Goal: Information Seeking & Learning: Learn about a topic

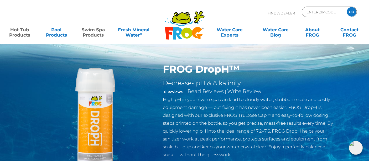
click at [17, 32] on link "Hot Tub Products" at bounding box center [19, 29] width 29 height 11
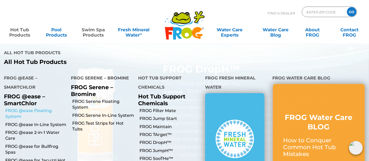
click at [12, 108] on link "FROG @ease Floating System" at bounding box center [36, 114] width 62 height 12
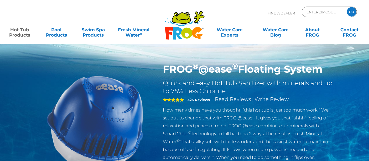
click at [16, 31] on link "Hot Tub Products" at bounding box center [19, 29] width 29 height 11
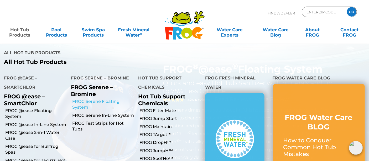
click at [80, 99] on link "FROG Serene Floating System" at bounding box center [104, 105] width 62 height 12
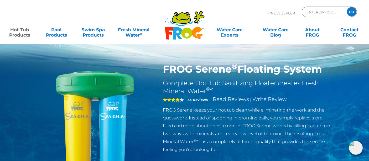
click at [19, 33] on link "Hot Tub Products" at bounding box center [19, 29] width 29 height 11
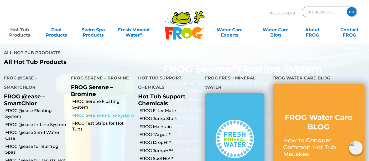
click at [81, 112] on link "FROG Serene In-Line System" at bounding box center [104, 115] width 62 height 6
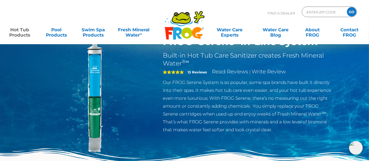
scroll to position [22, 0]
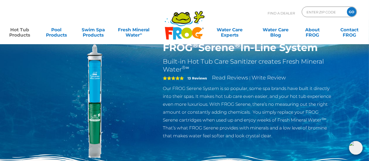
click at [20, 31] on link "Hot Tub Products" at bounding box center [19, 29] width 29 height 11
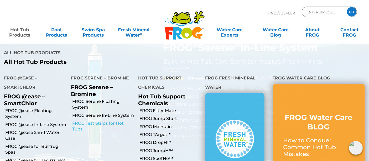
click at [76, 120] on link "FROG Test Strips for Hot Tubs" at bounding box center [104, 126] width 62 height 12
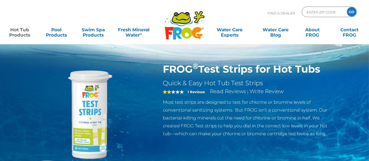
click at [16, 33] on link "Hot Tub Products" at bounding box center [19, 29] width 29 height 11
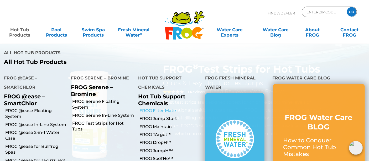
click at [167, 108] on link "FROG Filter Mate" at bounding box center [171, 111] width 62 height 6
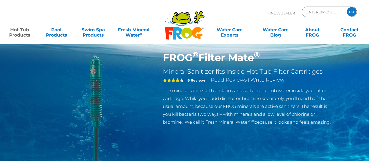
scroll to position [12, 0]
click at [15, 32] on link "Hot Tub Products" at bounding box center [19, 29] width 29 height 11
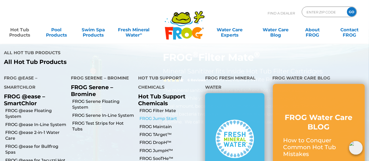
click at [151, 116] on link "FROG Jump Start" at bounding box center [171, 119] width 62 height 6
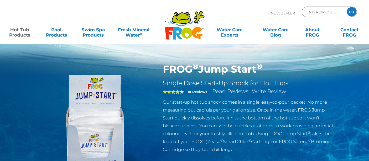
click at [16, 31] on link "Hot Tub Products" at bounding box center [19, 29] width 29 height 11
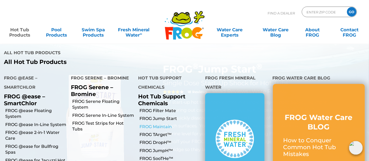
click at [153, 124] on link "FROG Maintain" at bounding box center [171, 127] width 62 height 6
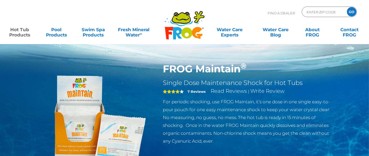
click at [22, 35] on link "Hot Tub Products" at bounding box center [19, 29] width 29 height 11
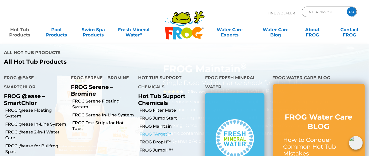
click at [150, 132] on link "FROG TArget™" at bounding box center [171, 135] width 62 height 6
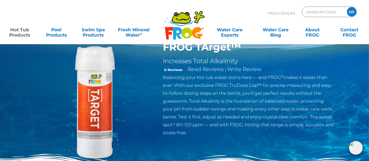
scroll to position [23, 0]
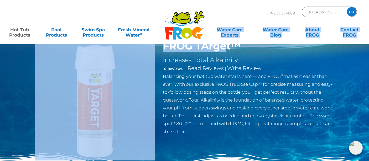
drag, startPoint x: 160, startPoint y: 43, endPoint x: 225, endPoint y: 44, distance: 64.9
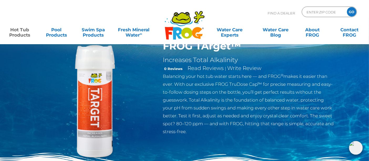
click at [230, 51] on h1 "FROG TArget™" at bounding box center [249, 46] width 172 height 12
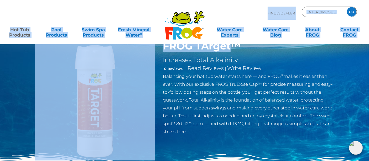
drag, startPoint x: 230, startPoint y: 47, endPoint x: 171, endPoint y: 45, distance: 59.1
click at [165, 50] on h1 "FROG TArget™" at bounding box center [249, 46] width 172 height 12
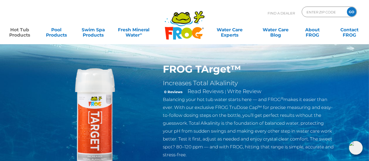
scroll to position [0, 0]
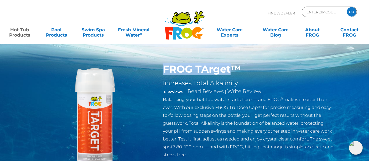
drag, startPoint x: 161, startPoint y: 69, endPoint x: 230, endPoint y: 69, distance: 68.3
click at [230, 69] on div "FROG TArget™ Increases Total Alkalinity 0 Reviews Read Reviews | Write Review B…" at bounding box center [248, 112] width 179 height 98
copy h1 "FROG TArget"
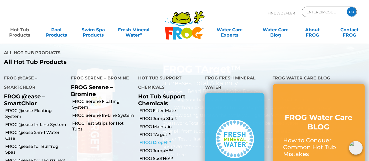
click at [163, 140] on link "FROG DropH™" at bounding box center [171, 143] width 62 height 6
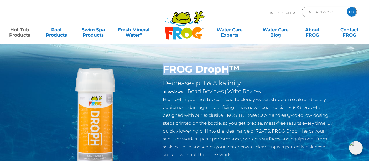
drag, startPoint x: 171, startPoint y: 64, endPoint x: 229, endPoint y: 74, distance: 58.6
click at [229, 74] on h1 "FROG DropH™" at bounding box center [249, 69] width 172 height 12
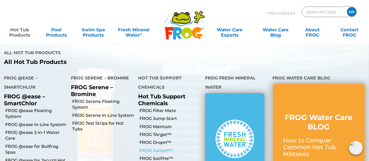
click at [165, 148] on link "FROG JumpH™" at bounding box center [171, 151] width 62 height 6
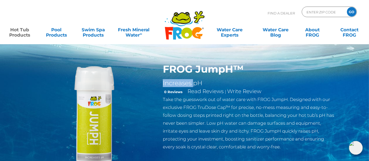
drag, startPoint x: 159, startPoint y: 81, endPoint x: 194, endPoint y: 83, distance: 35.5
click at [194, 83] on div "FROG JumpH™ Increases pH 0 Reviews Read Reviews | Write Review Take the guesswo…" at bounding box center [248, 108] width 179 height 90
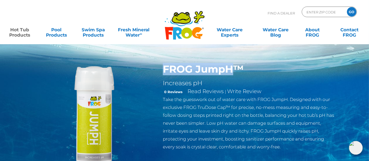
drag, startPoint x: 160, startPoint y: 68, endPoint x: 230, endPoint y: 71, distance: 70.7
click at [230, 71] on div "FROG JumpH™ Increases pH 0 Reviews Read Reviews | Write Review Take the guesswo…" at bounding box center [248, 108] width 179 height 90
copy h1 "FROG JumpH"
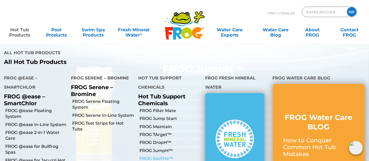
click at [158, 156] on link "FROG SooTHe™" at bounding box center [171, 159] width 62 height 6
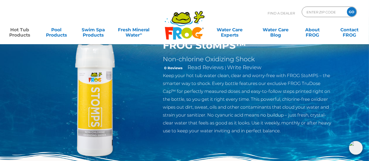
scroll to position [25, 0]
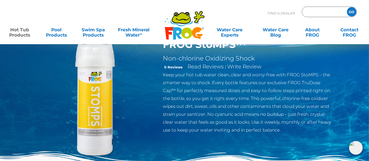
click at [317, 12] on input "Zip Code Form" at bounding box center [323, 12] width 35 height 8
type input "07452"
click at [347, 7] on input "GO" at bounding box center [351, 11] width 9 height 9
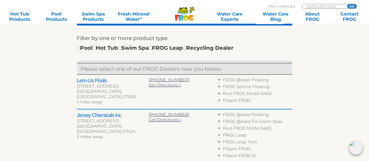
scroll to position [188, 0]
